Goal: Book appointment/travel/reservation

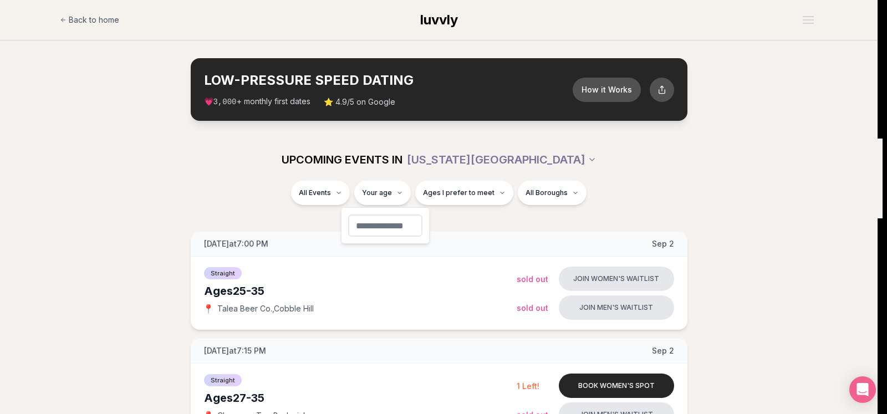
type input "**"
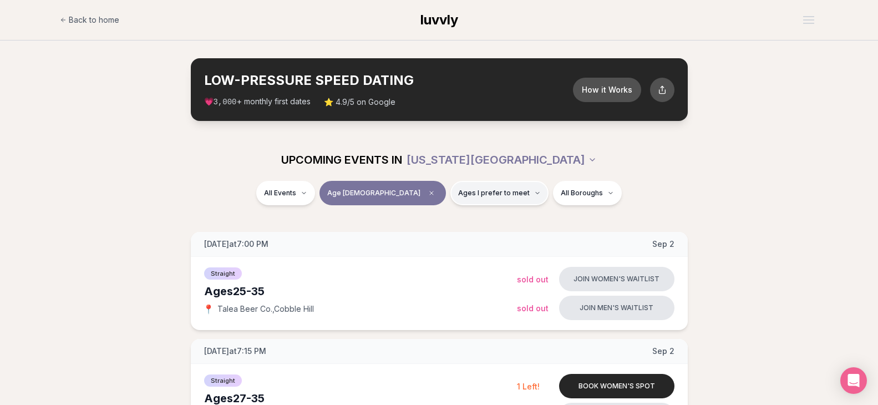
click at [476, 196] on span "Ages I prefer to meet" at bounding box center [494, 193] width 72 height 9
click at [420, 235] on button "Around my age" at bounding box center [420, 235] width 9 height 9
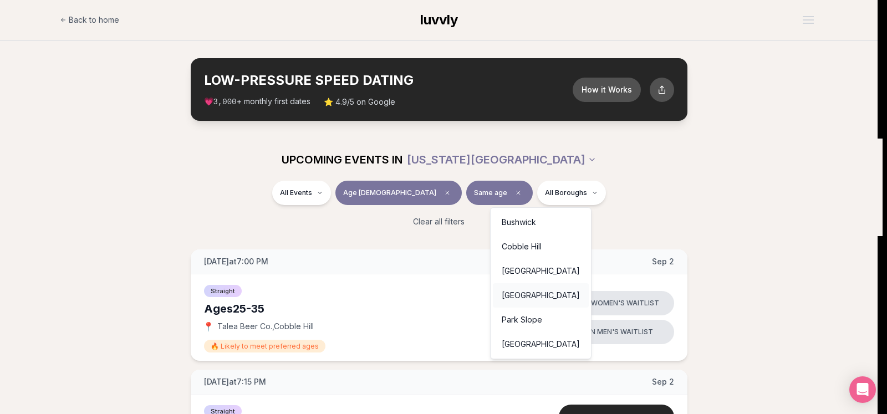
click at [525, 296] on div "[GEOGRAPHIC_DATA]" at bounding box center [541, 295] width 96 height 24
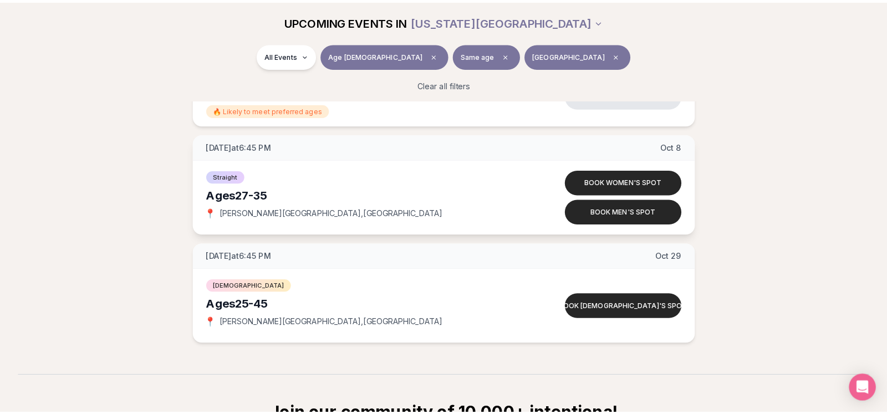
scroll to position [396, 0]
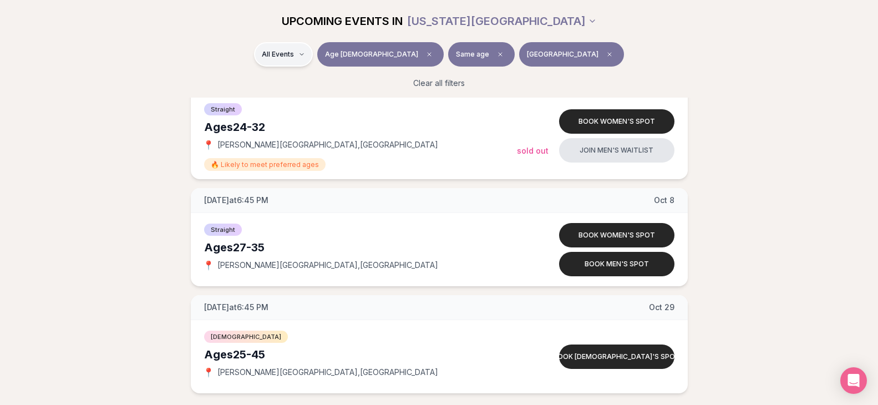
click at [331, 57] on html "Back to home luvvly LOW-PRESSURE SPEED DATING How it Works 💗 3,000 + monthly fi…" at bounding box center [439, 152] width 878 height 1097
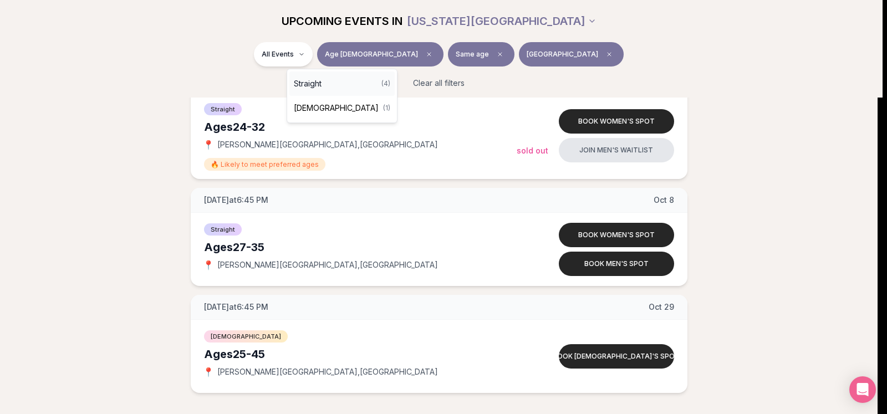
click at [332, 82] on div "Straight ( 4 )" at bounding box center [341, 84] width 105 height 24
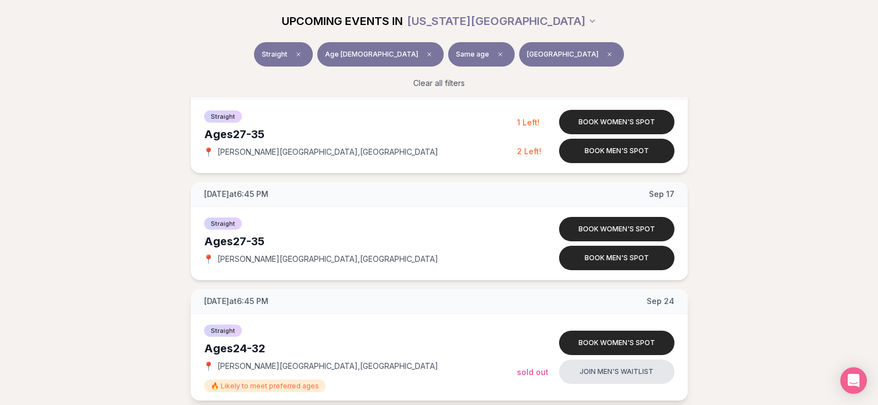
scroll to position [173, 0]
